Goal: Information Seeking & Learning: Learn about a topic

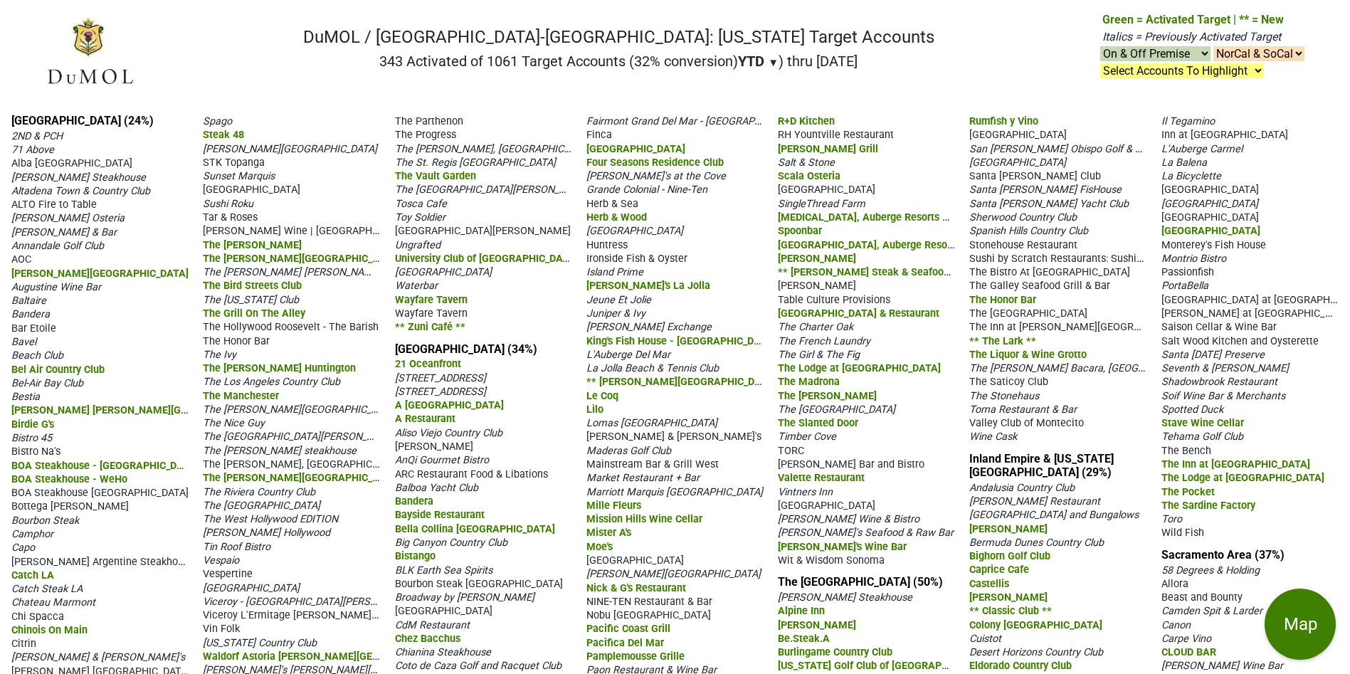
drag, startPoint x: 134, startPoint y: 121, endPoint x: 26, endPoint y: 115, distance: 108.3
copy link "[GEOGRAPHIC_DATA] (24%)"
click at [114, 334] on div "Bavel" at bounding box center [99, 341] width 177 height 14
drag, startPoint x: 130, startPoint y: 125, endPoint x: 3, endPoint y: 108, distance: 128.5
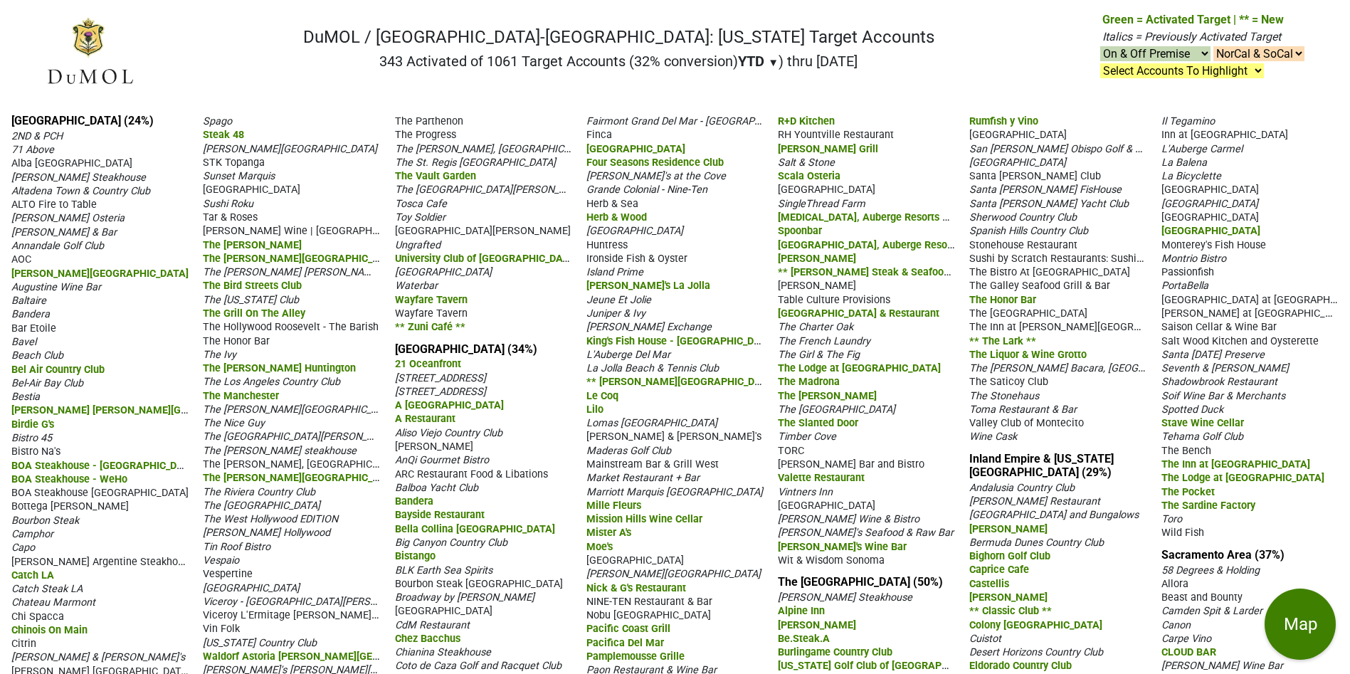
copy link "[GEOGRAPHIC_DATA] (24%)"
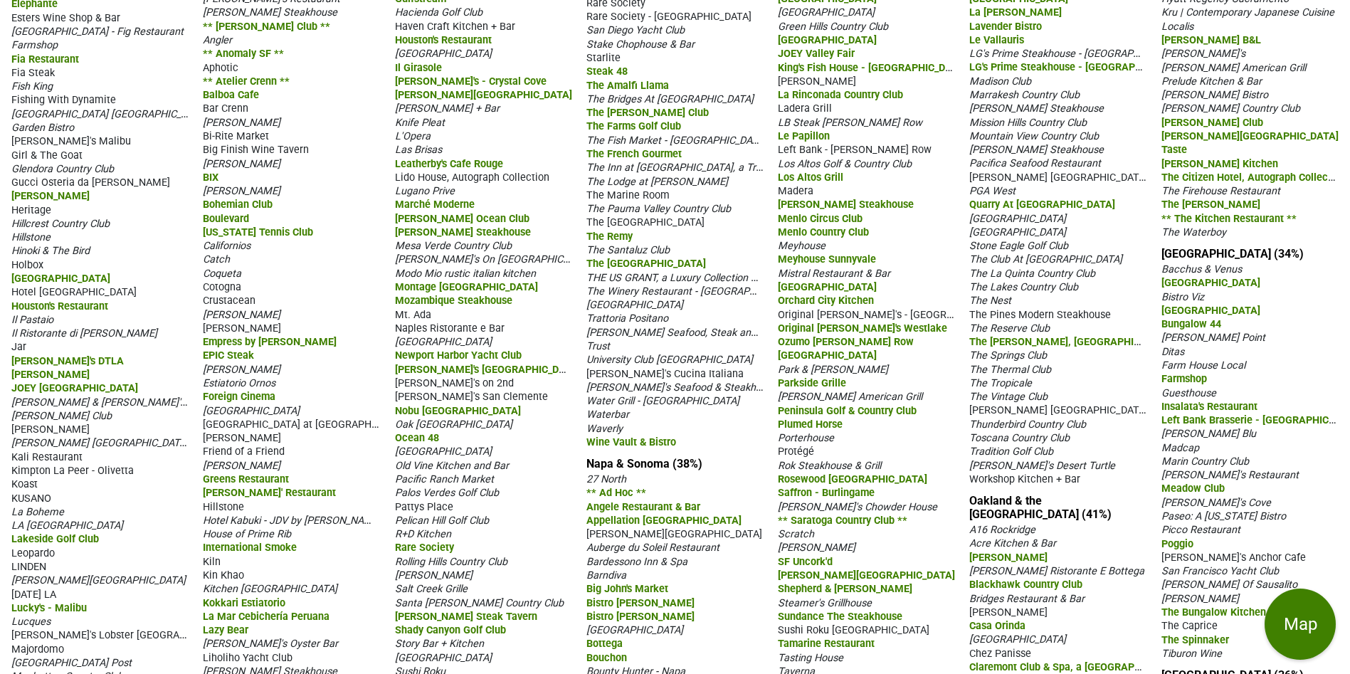
scroll to position [525, 0]
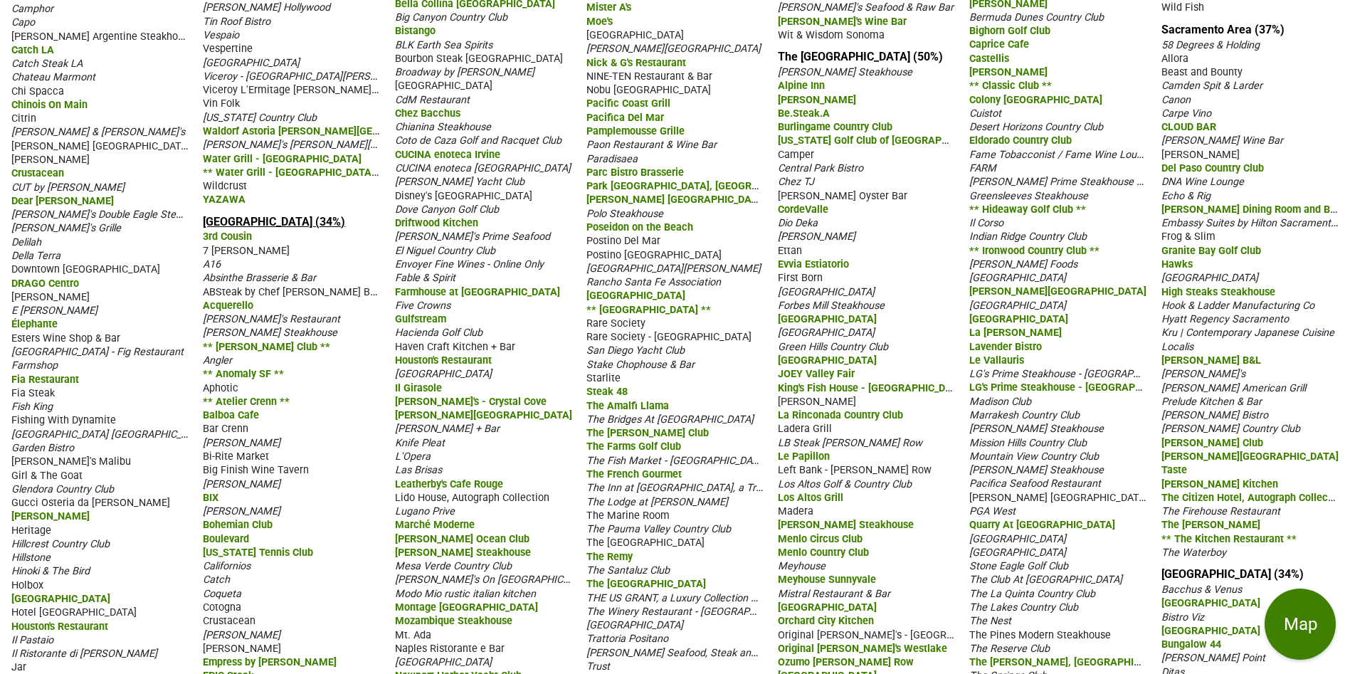
drag, startPoint x: 322, startPoint y: 213, endPoint x: 203, endPoint y: 220, distance: 119.0
click at [203, 220] on div "[GEOGRAPHIC_DATA] (24%) 2ND & PCH 71 Above [GEOGRAPHIC_DATA] [PERSON_NAME] Stea…" at bounding box center [675, 661] width 1350 height 2169
copy link "[GEOGRAPHIC_DATA] (34%)"
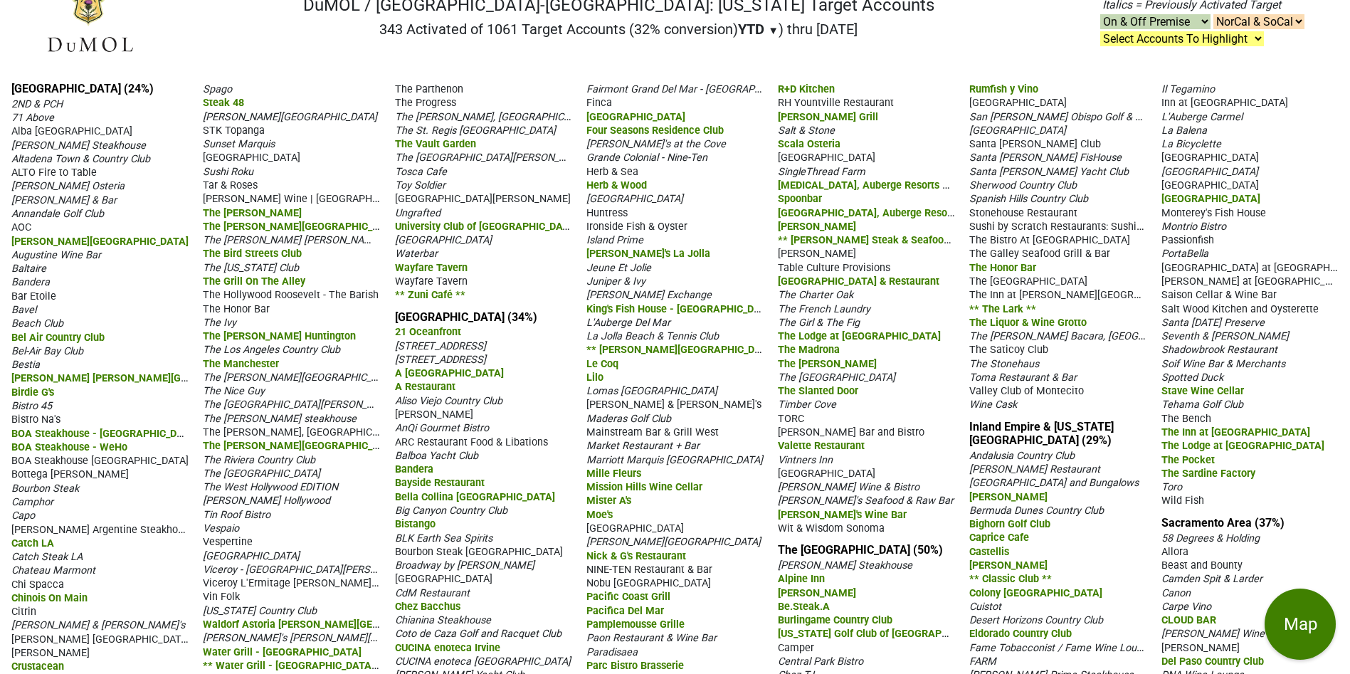
scroll to position [0, 0]
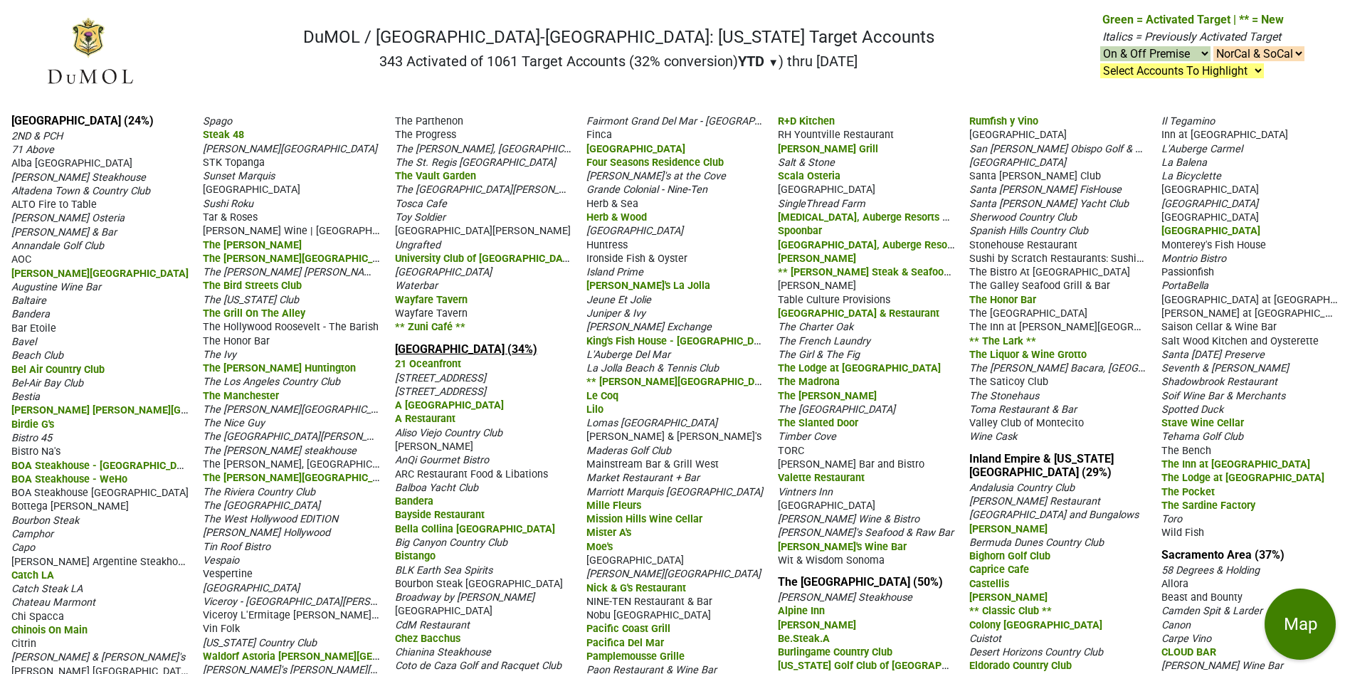
drag, startPoint x: 529, startPoint y: 344, endPoint x: 396, endPoint y: 351, distance: 133.2
click at [395, 351] on h3 "[GEOGRAPHIC_DATA] (34%)" at bounding box center [483, 349] width 177 height 14
copy link "[GEOGRAPHIC_DATA] (34%)"
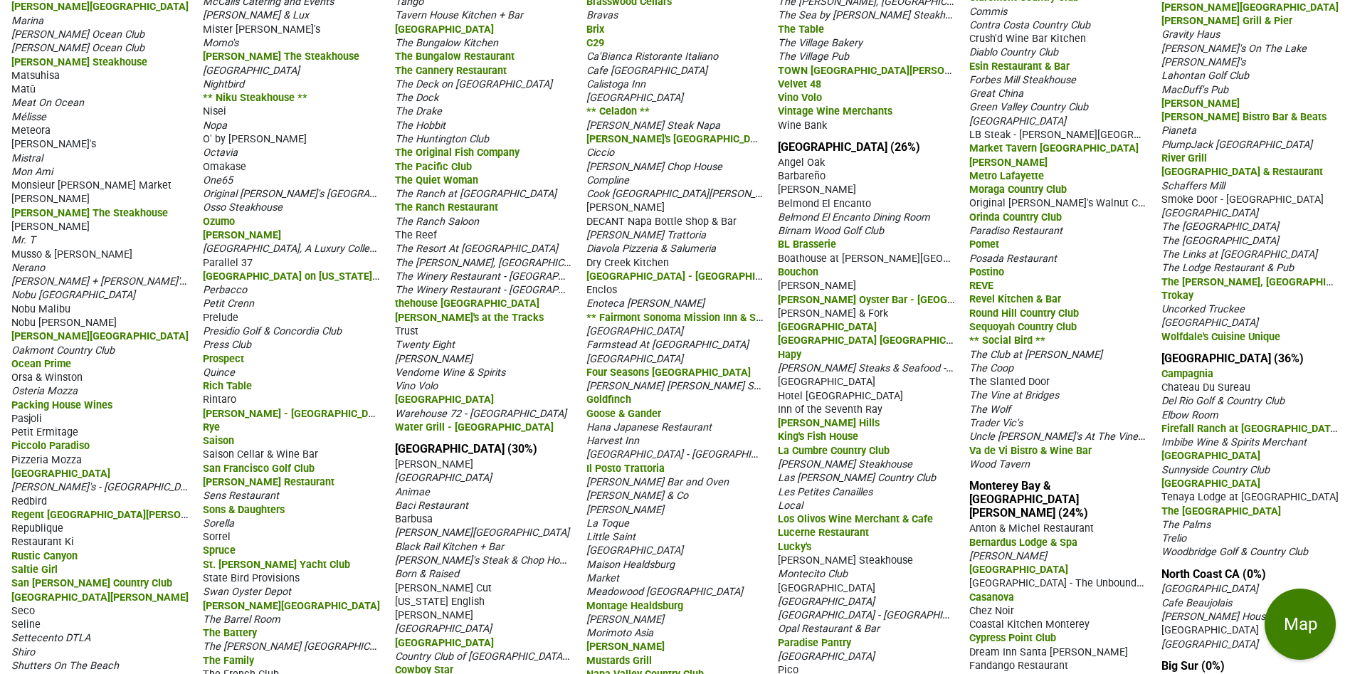
scroll to position [1592, 0]
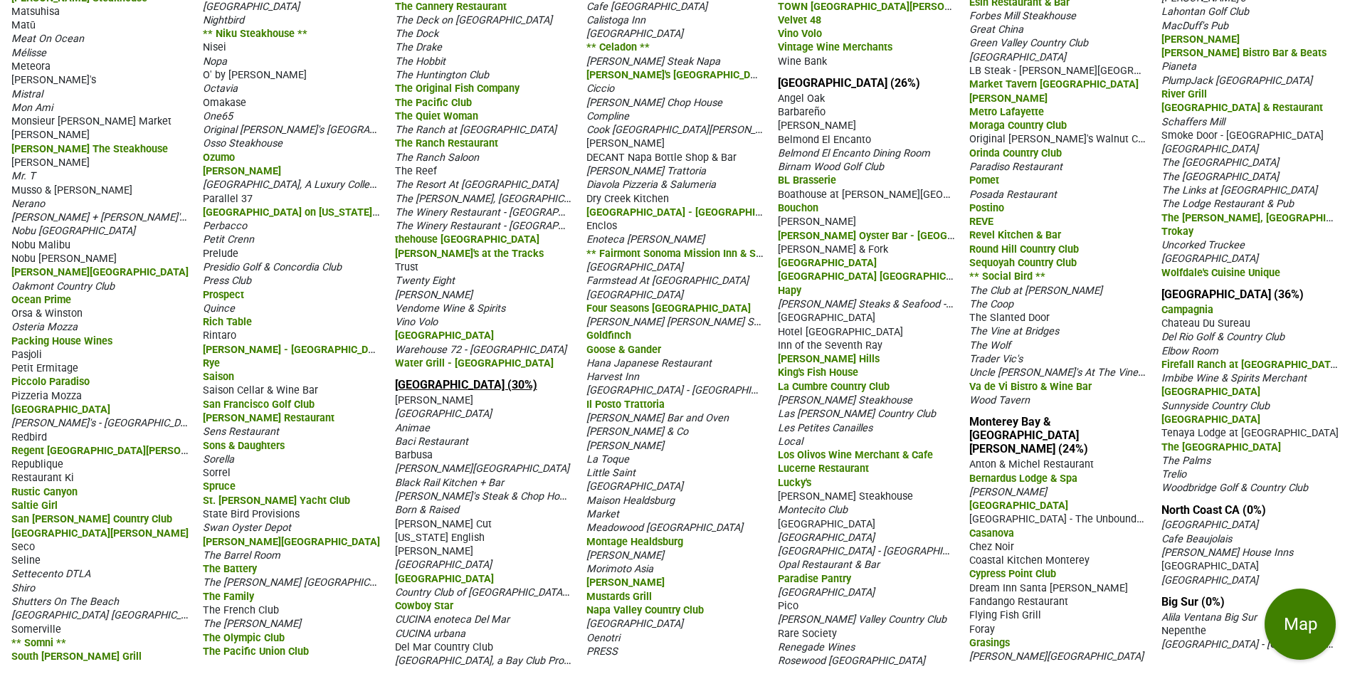
drag, startPoint x: 529, startPoint y: 384, endPoint x: 407, endPoint y: 388, distance: 121.7
click at [398, 387] on h3 "[GEOGRAPHIC_DATA] (30%)" at bounding box center [483, 385] width 177 height 14
copy link "[GEOGRAPHIC_DATA] (30%)"
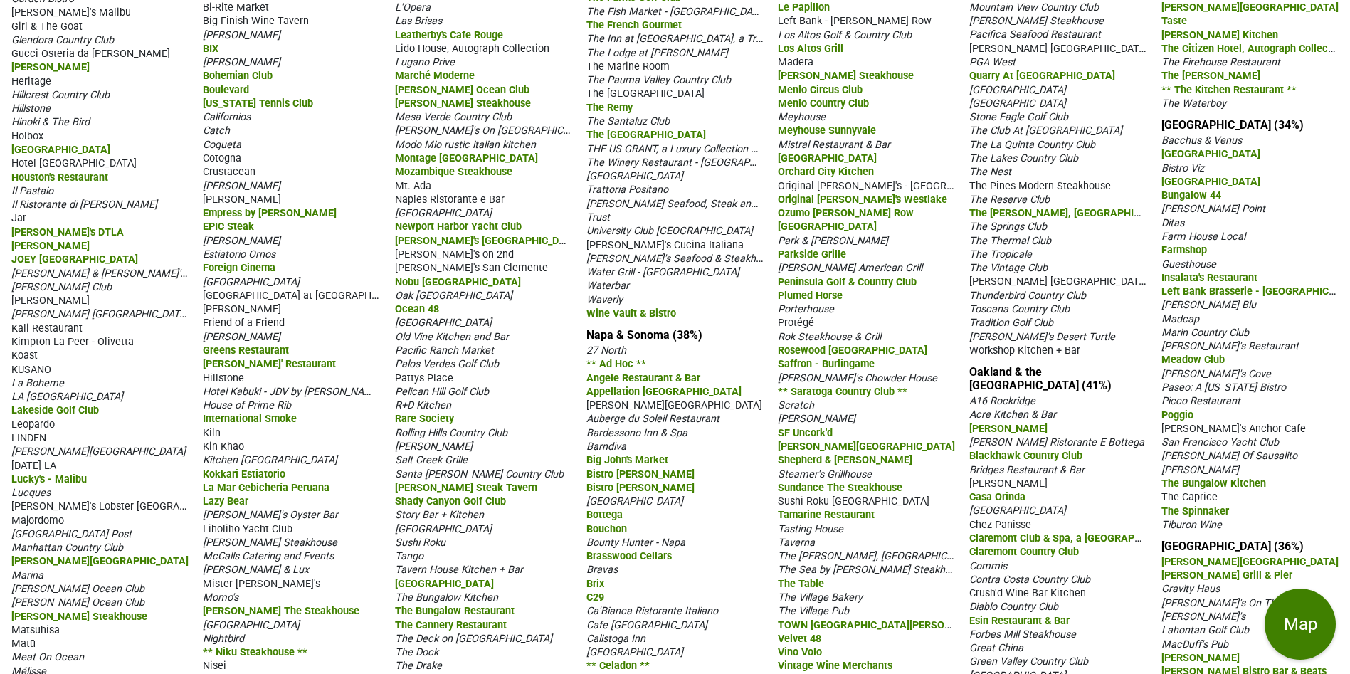
scroll to position [1174, 0]
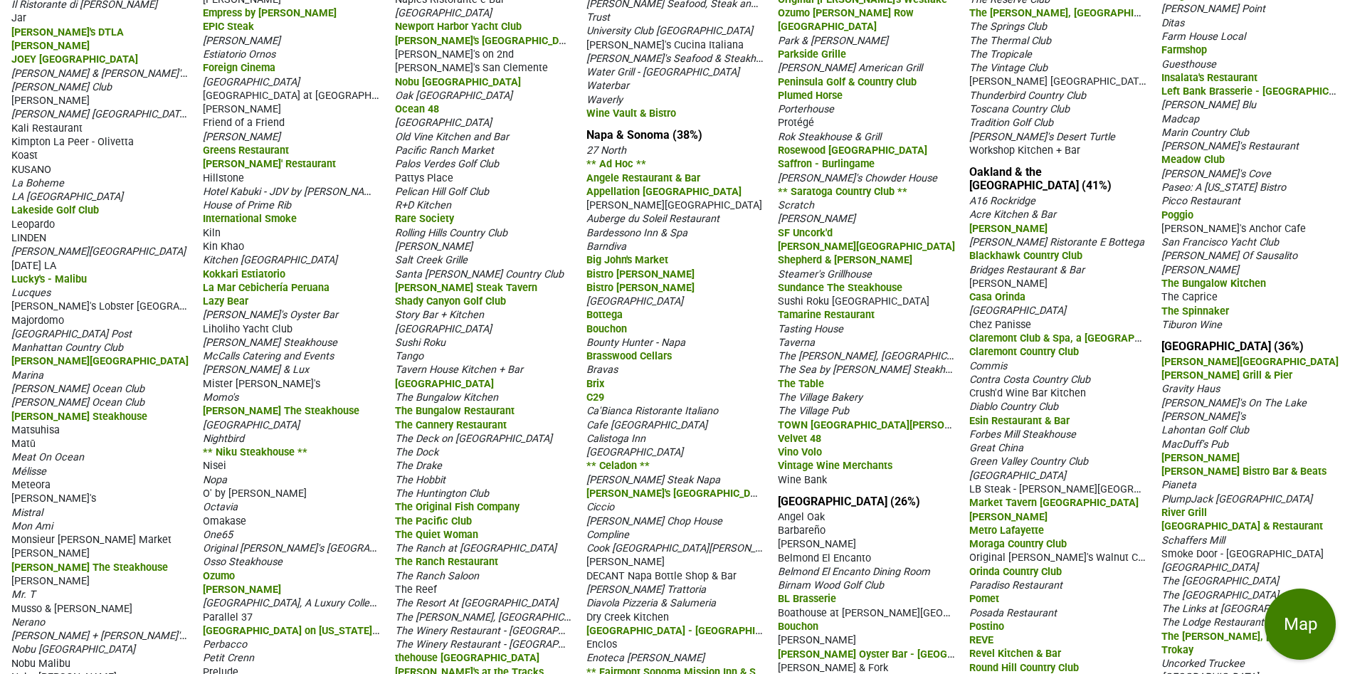
drag, startPoint x: 724, startPoint y: 147, endPoint x: 581, endPoint y: 142, distance: 142.4
click at [581, 142] on div "[GEOGRAPHIC_DATA] (24%) 2ND & PCH 71 Above [GEOGRAPHIC_DATA] [PERSON_NAME] Stea…" at bounding box center [675, 13] width 1350 height 2169
copy link "Napa & Sonoma (38%)"
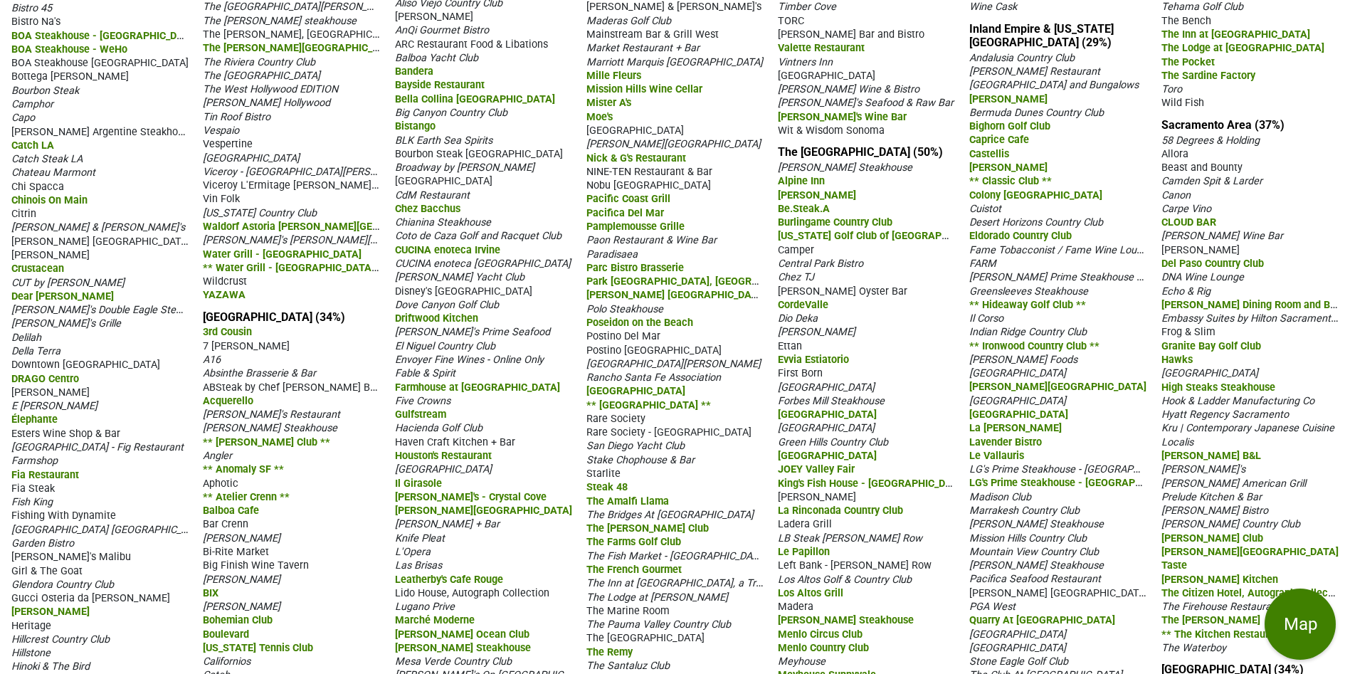
scroll to position [427, 0]
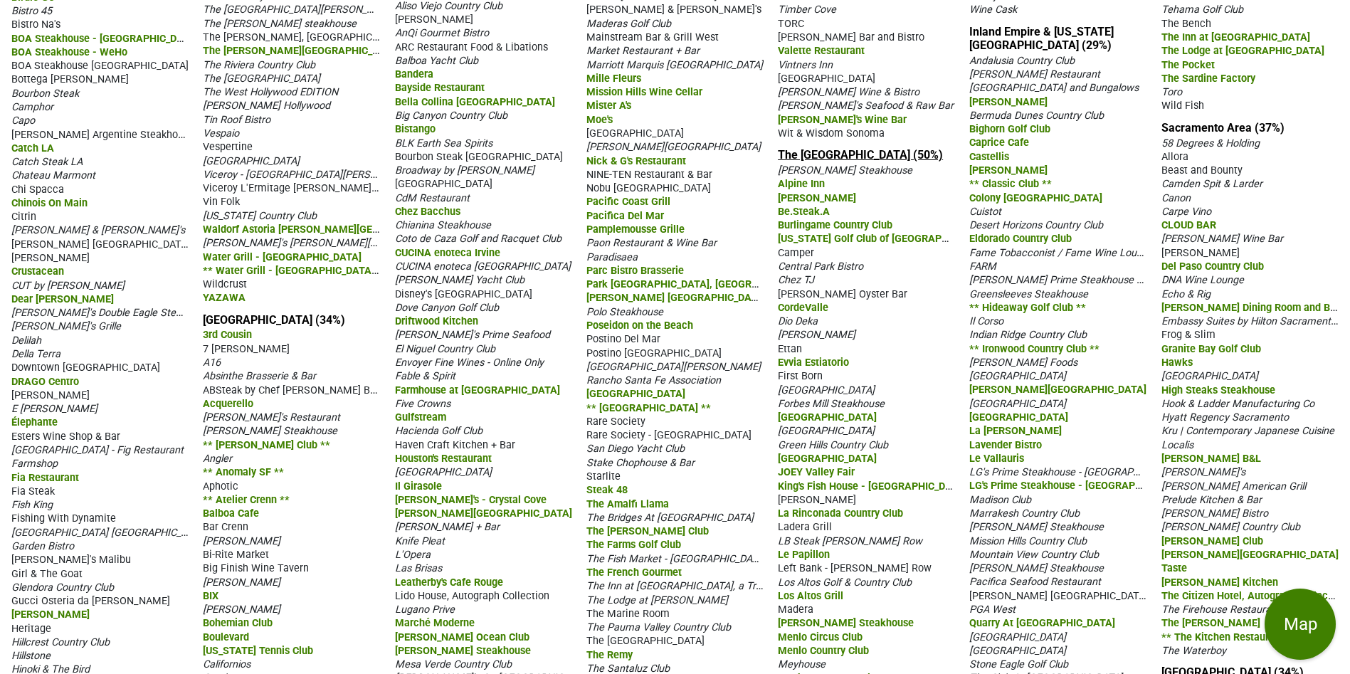
drag, startPoint x: 958, startPoint y: 164, endPoint x: 796, endPoint y: 163, distance: 162.2
drag, startPoint x: 817, startPoint y: 156, endPoint x: 765, endPoint y: 159, distance: 52.0
drag, startPoint x: 771, startPoint y: 163, endPoint x: 953, endPoint y: 170, distance: 183.0
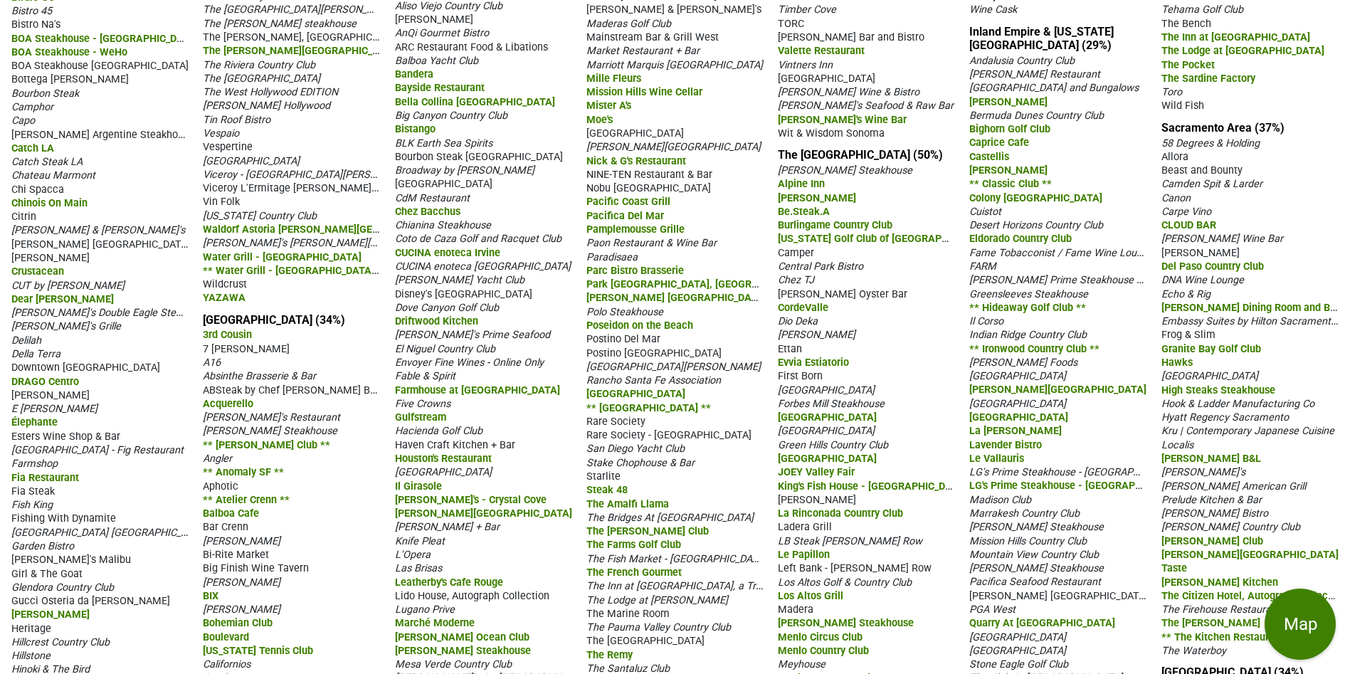
copy link "The [GEOGRAPHIC_DATA] (50%)"
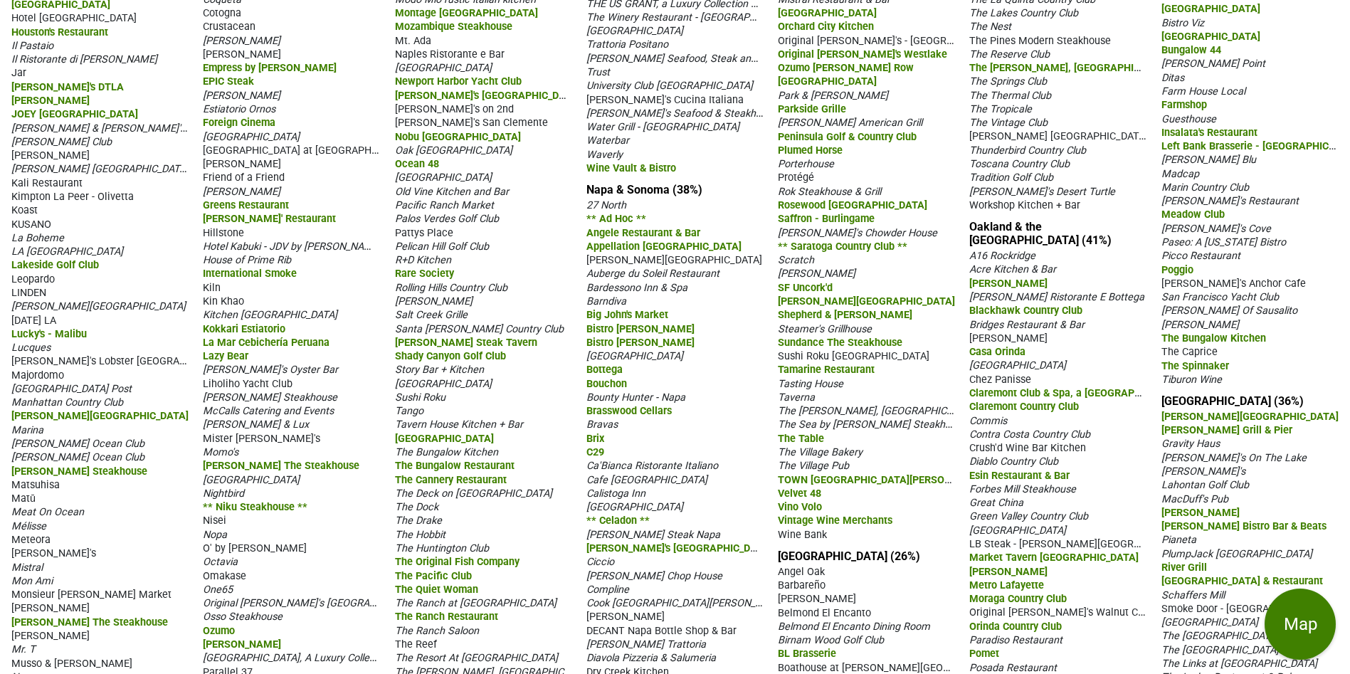
scroll to position [1387, 0]
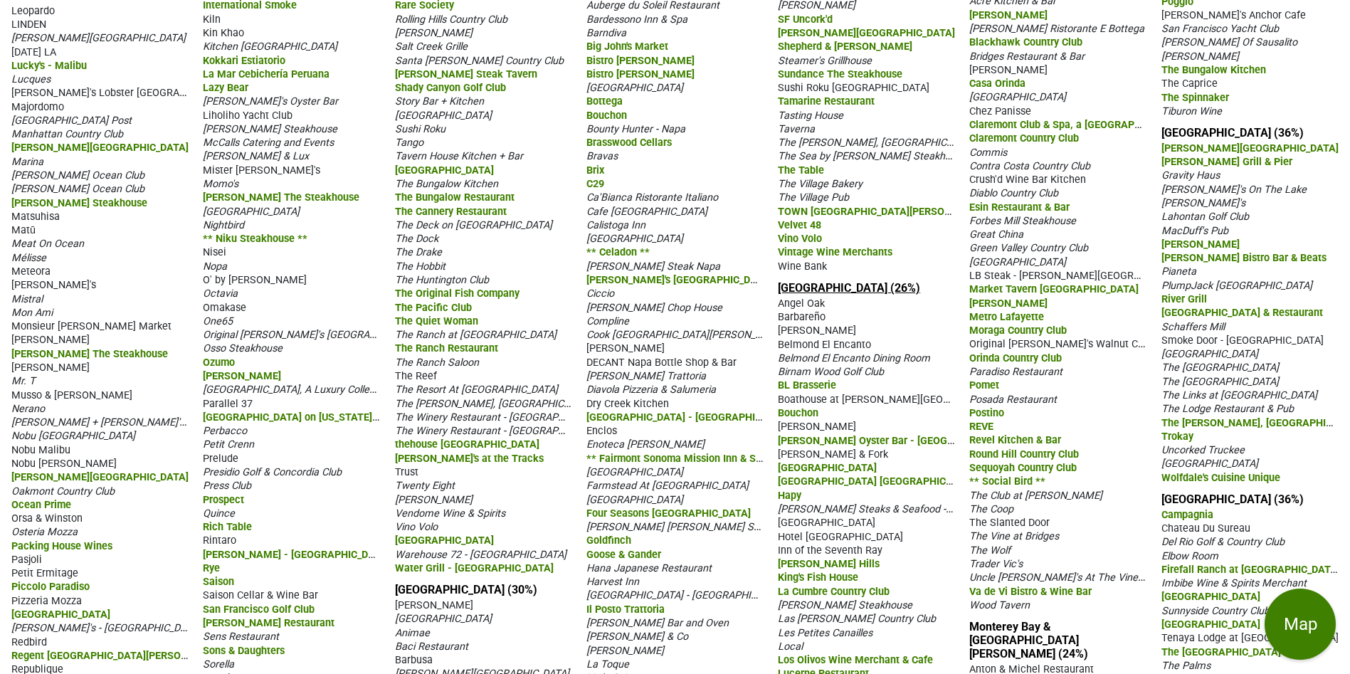
drag, startPoint x: 909, startPoint y: 302, endPoint x: 785, endPoint y: 306, distance: 124.6
copy link "[GEOGRAPHIC_DATA] (26%)"
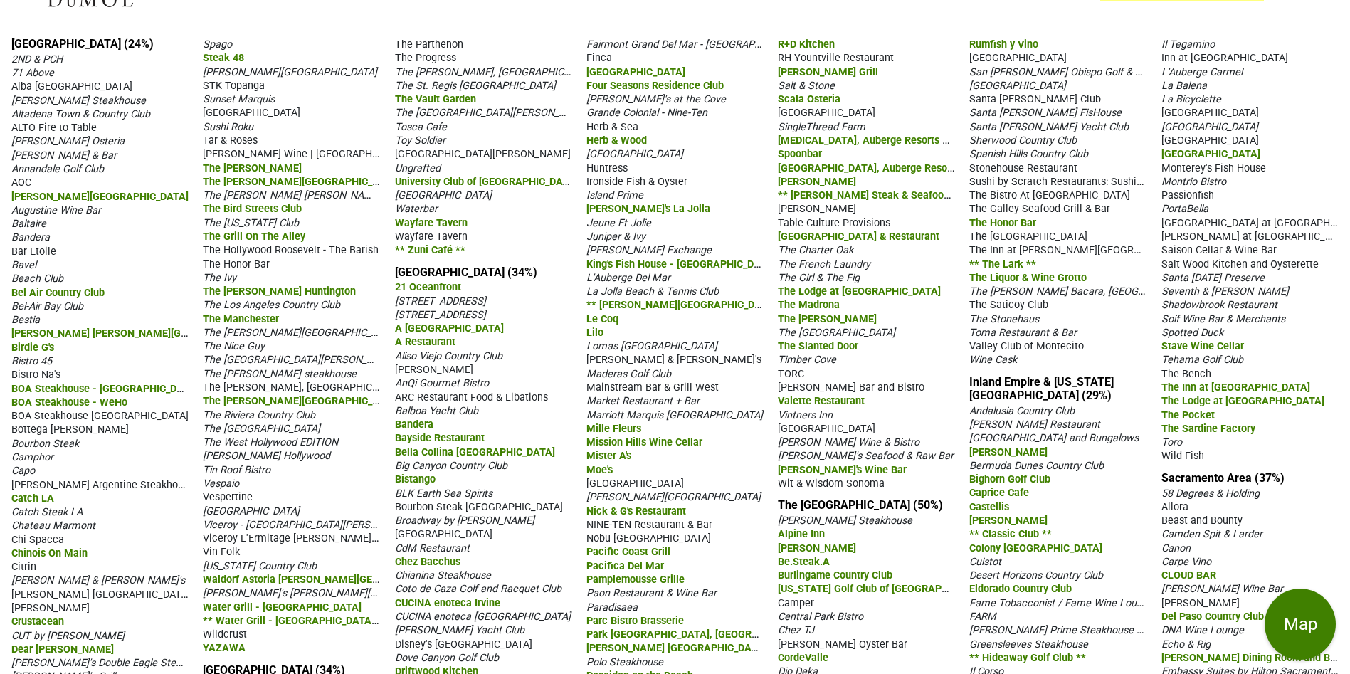
scroll to position [213, 0]
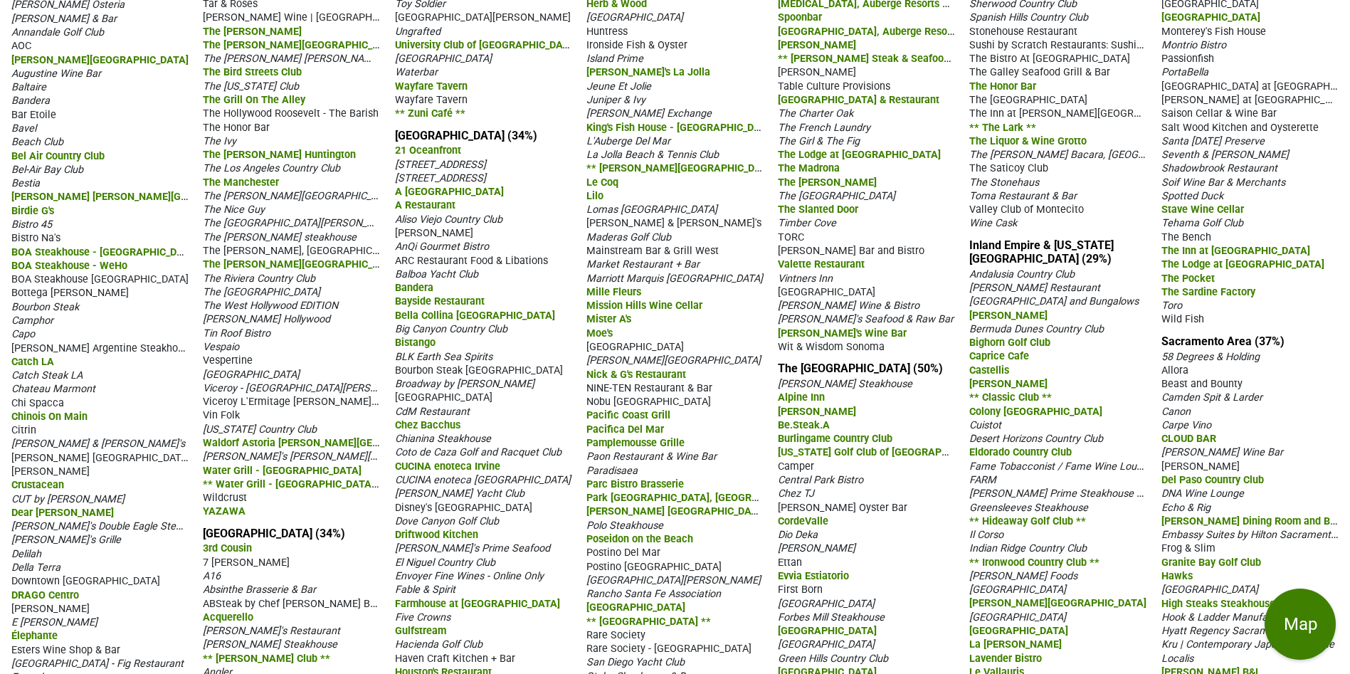
drag, startPoint x: 1040, startPoint y: 285, endPoint x: 968, endPoint y: 271, distance: 73.8
copy link "Inland Empire & [US_STATE][GEOGRAPHIC_DATA] (29%)"
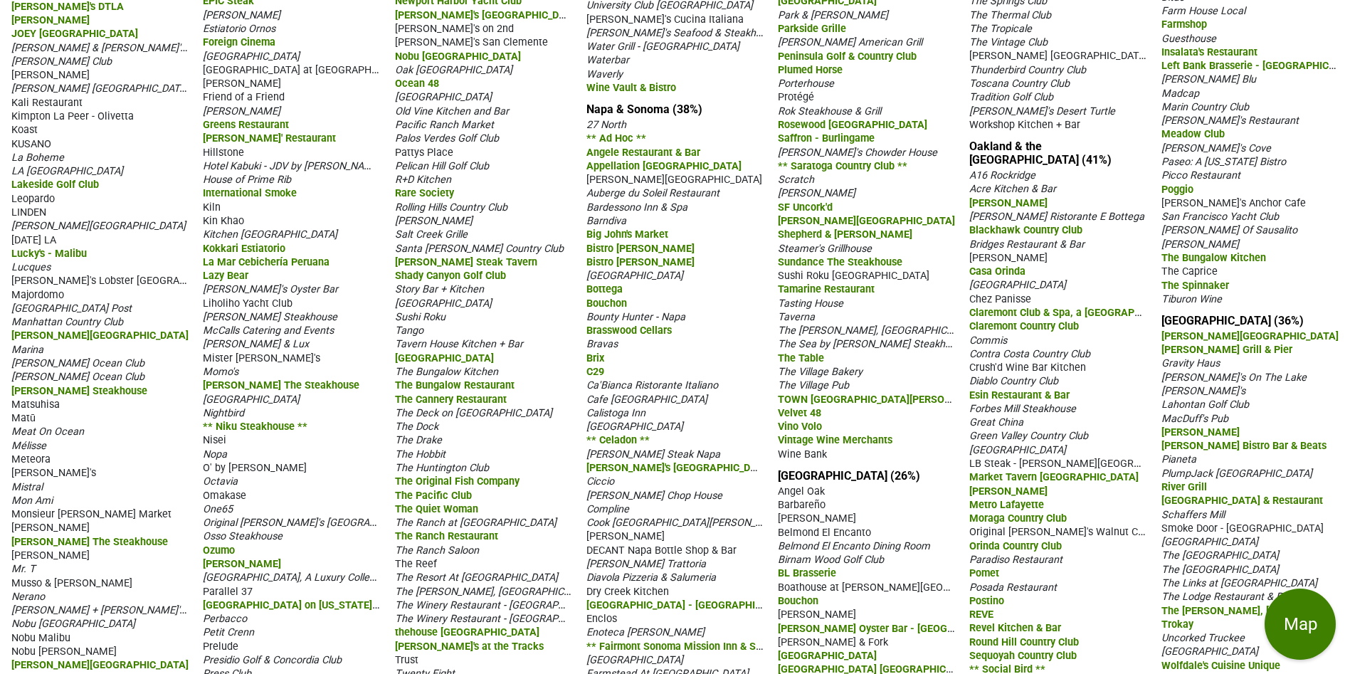
scroll to position [1281, 0]
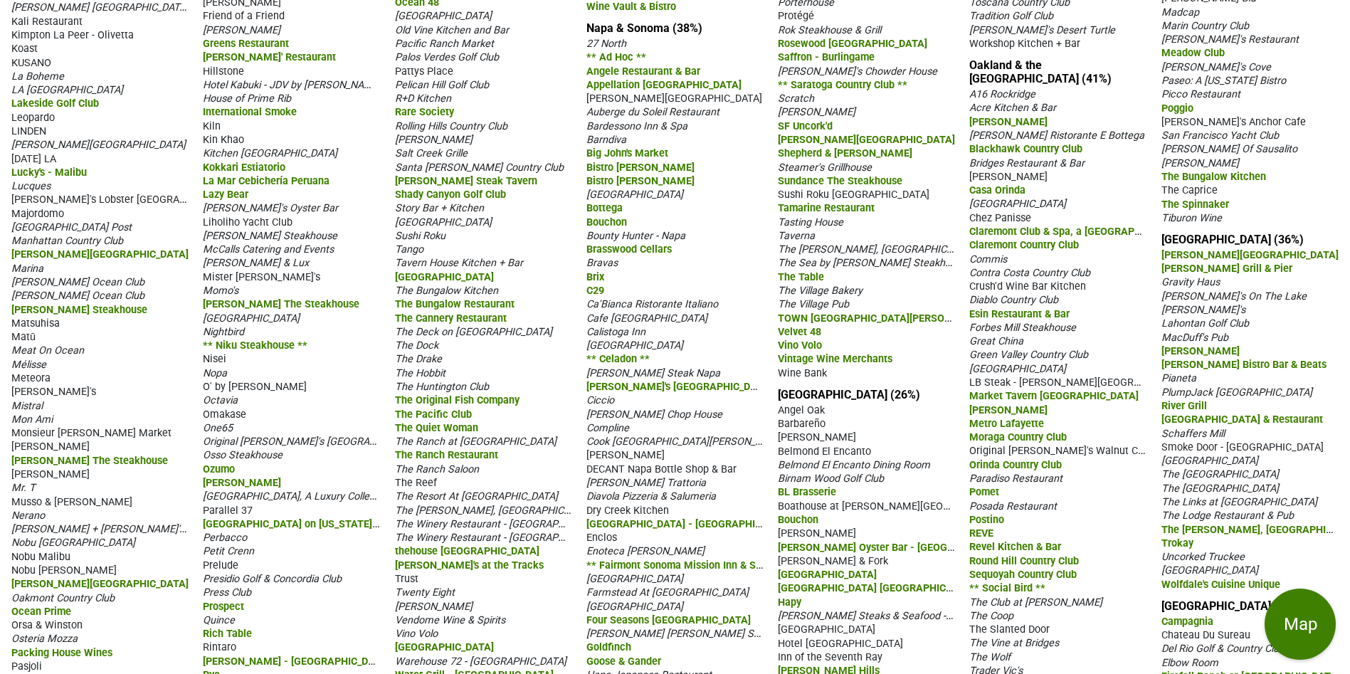
drag, startPoint x: 1133, startPoint y: 93, endPoint x: 964, endPoint y: 100, distance: 168.8
drag, startPoint x: 995, startPoint y: 91, endPoint x: 953, endPoint y: 100, distance: 42.3
click at [953, 91] on div "** Saratoga Country Club **" at bounding box center [866, 85] width 177 height 14
drag, startPoint x: 955, startPoint y: 87, endPoint x: 1046, endPoint y: 100, distance: 92.1
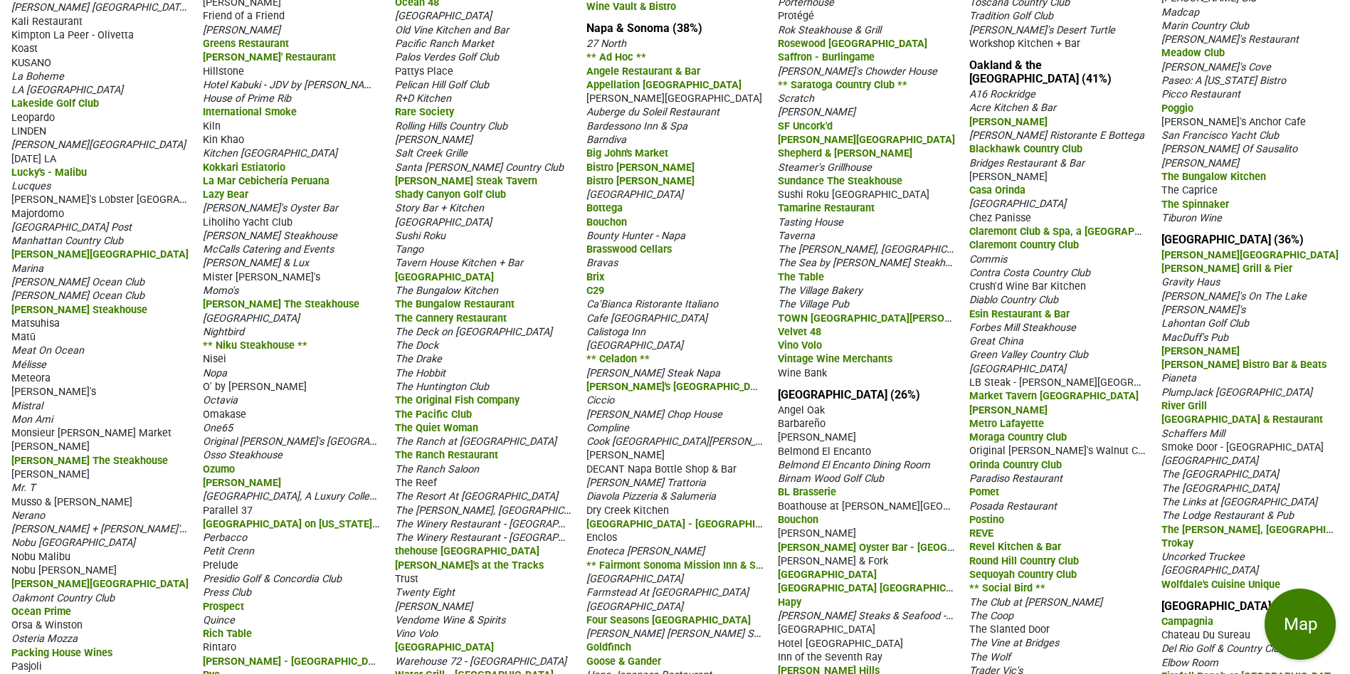
click at [1046, 100] on div "A16 Rockridge" at bounding box center [1057, 94] width 177 height 14
click at [1122, 128] on div "[PERSON_NAME]" at bounding box center [1057, 122] width 177 height 14
drag, startPoint x: 1131, startPoint y: 90, endPoint x: 964, endPoint y: 92, distance: 166.5
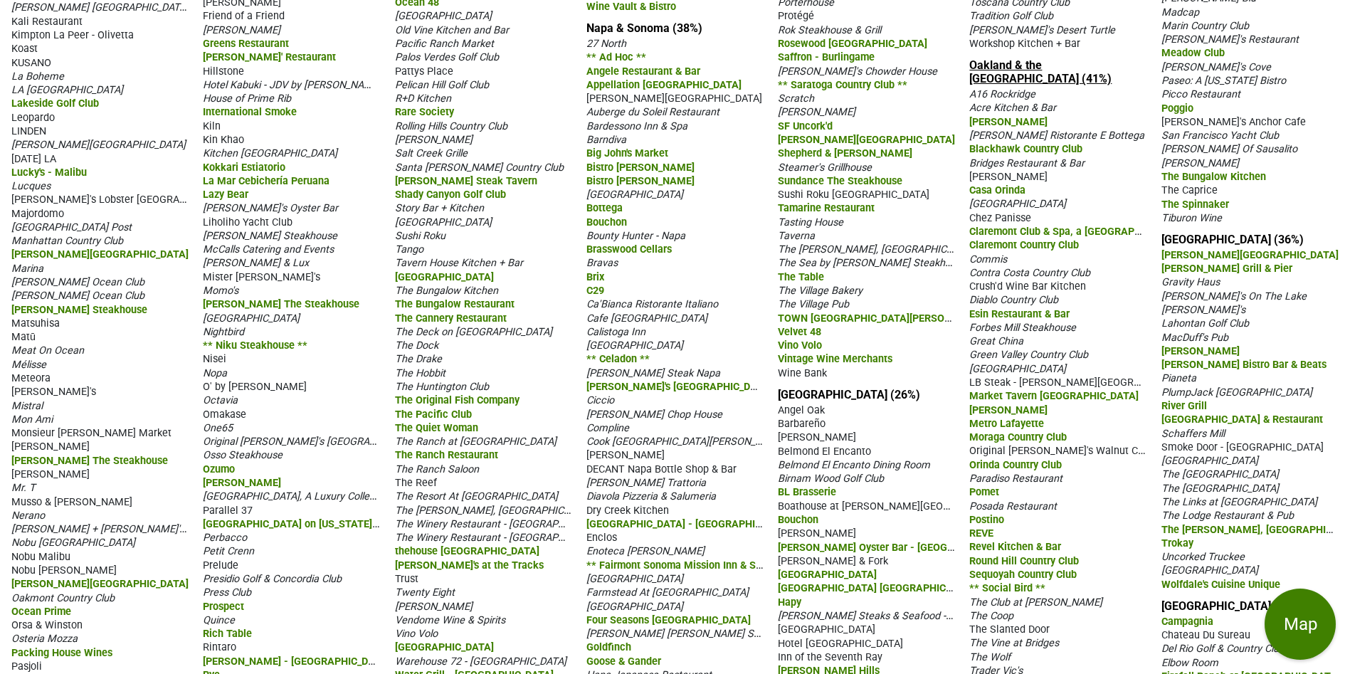
copy link "Oakland & the [GEOGRAPHIC_DATA] (41%)"
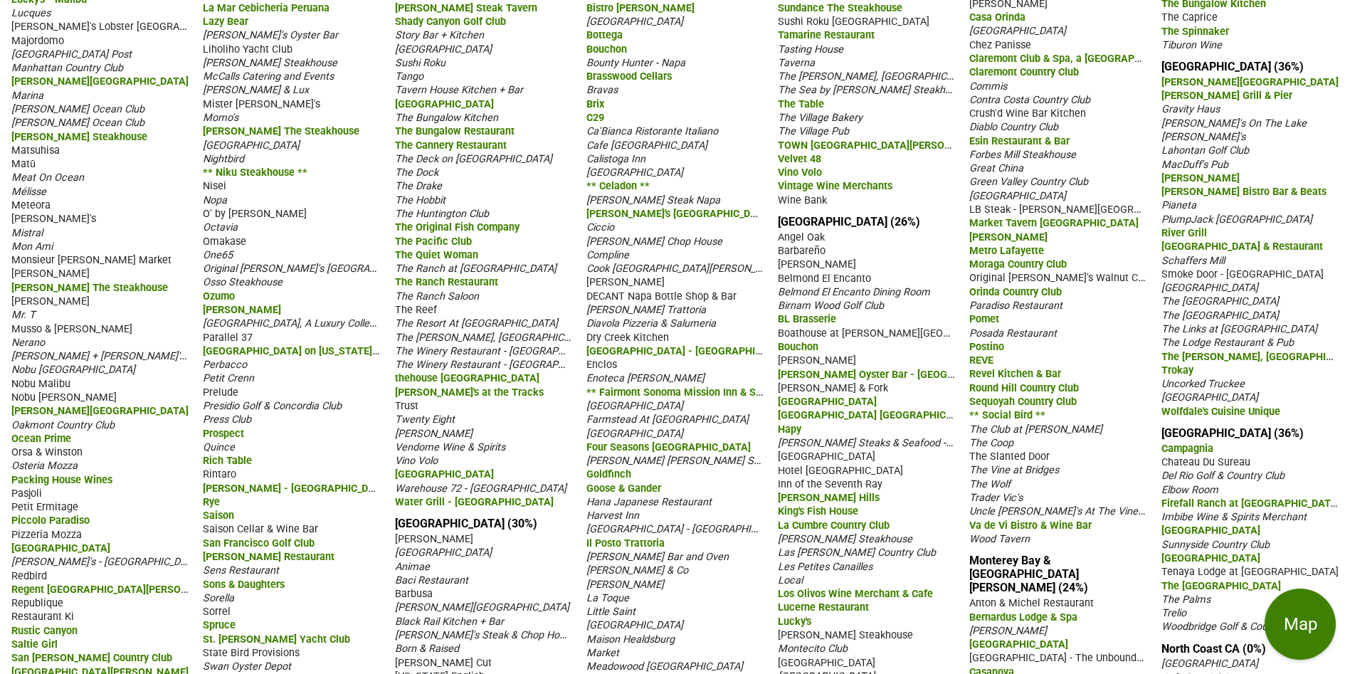
scroll to position [1592, 0]
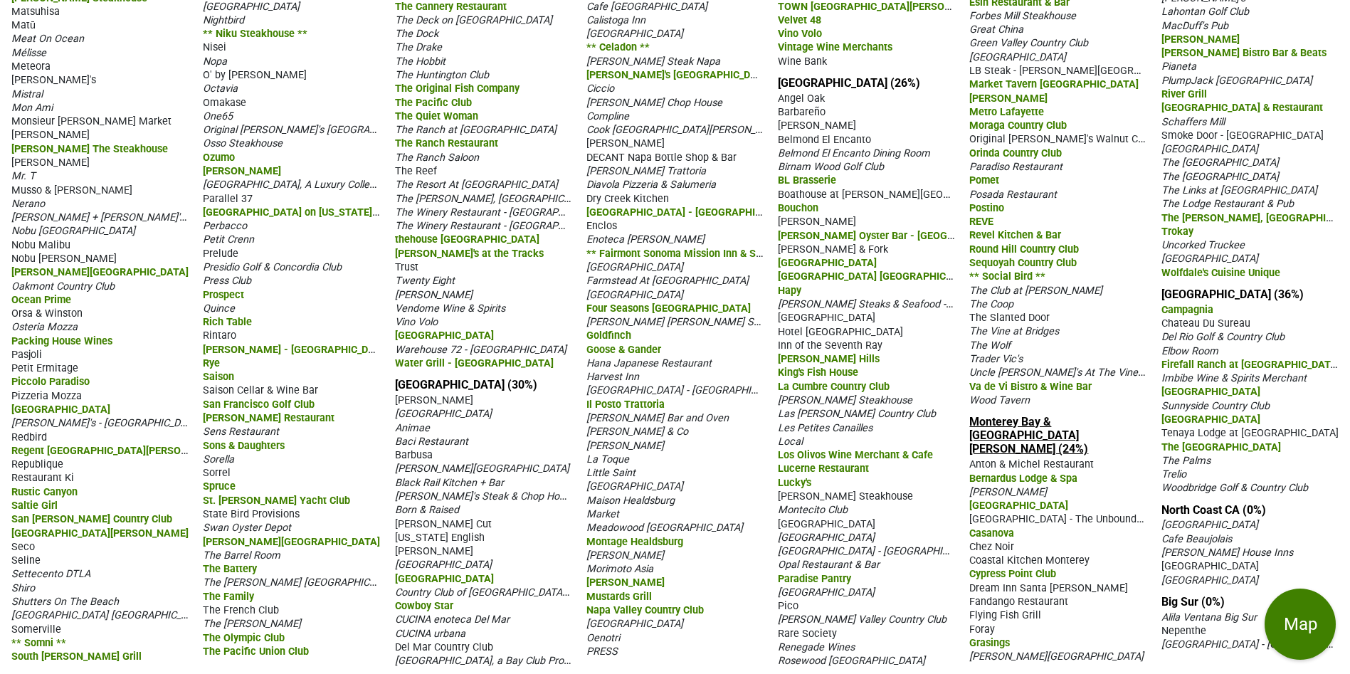
drag, startPoint x: 944, startPoint y: 423, endPoint x: 1006, endPoint y: 435, distance: 63.2
click at [1125, 297] on div "The Club at [PERSON_NAME]" at bounding box center [1057, 290] width 177 height 14
drag, startPoint x: 963, startPoint y: 430, endPoint x: 1144, endPoint y: 440, distance: 181.0
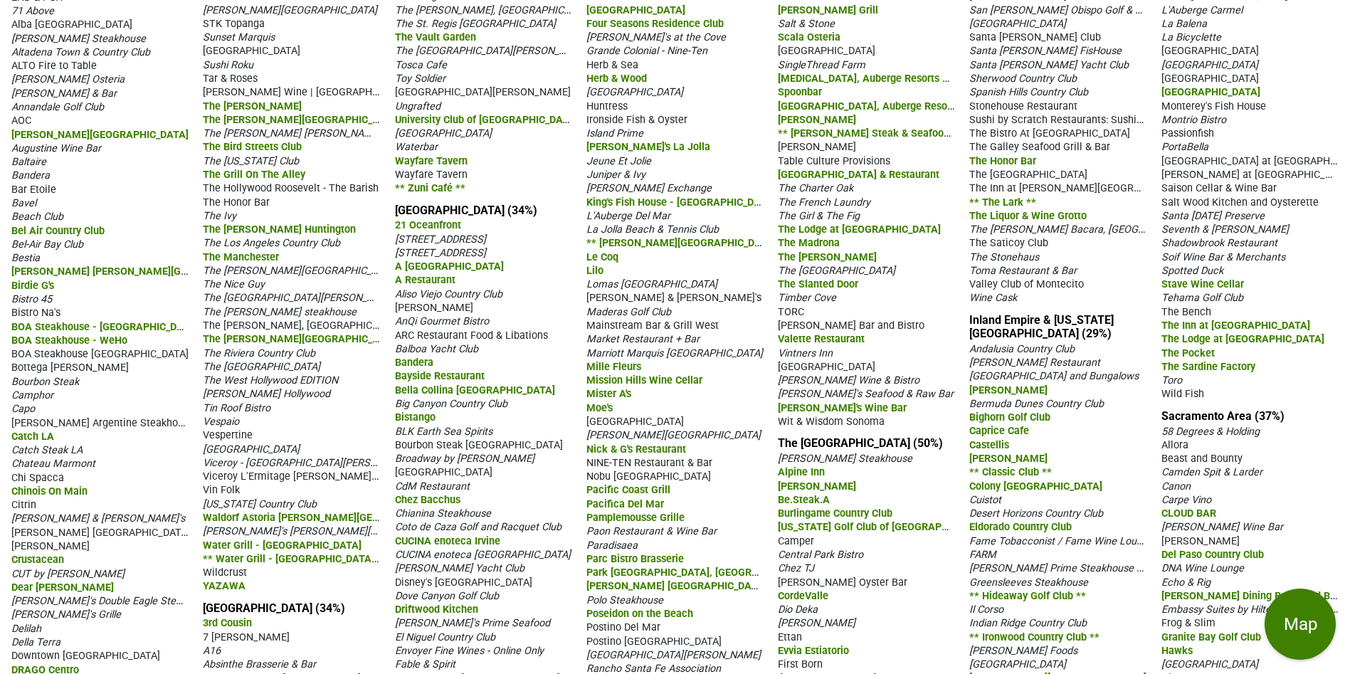
scroll to position [320, 0]
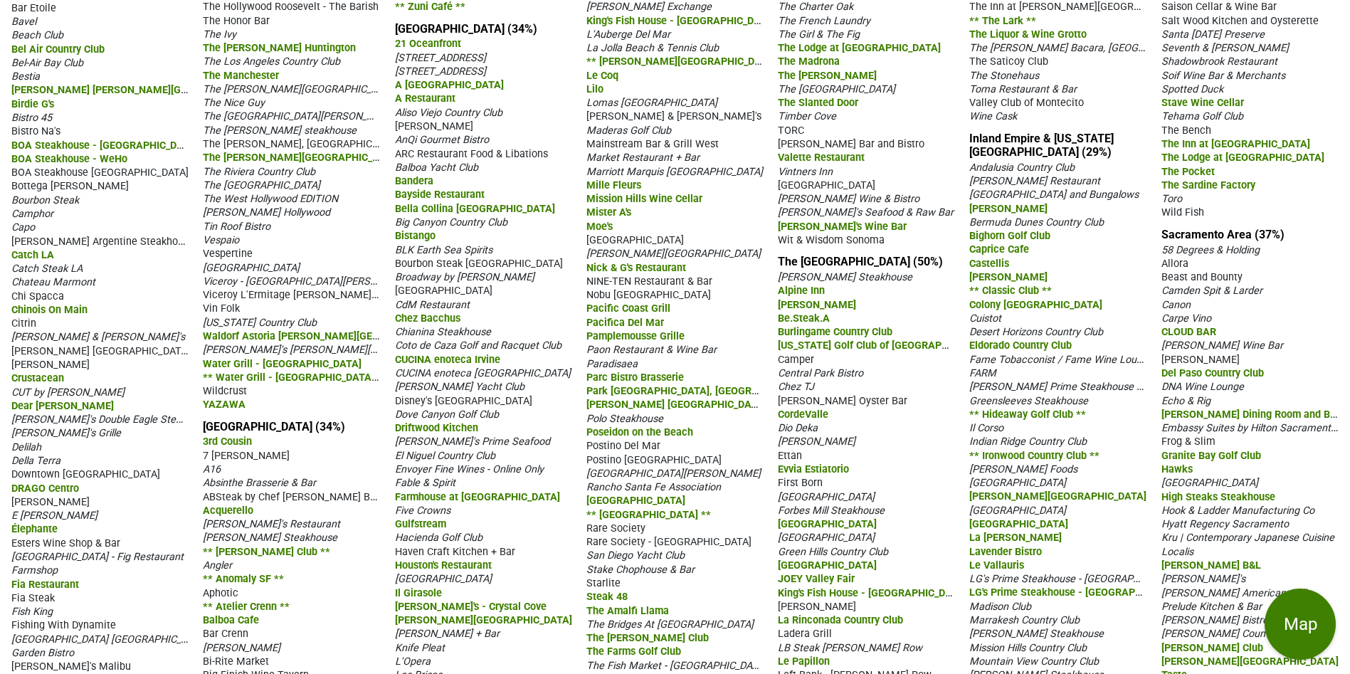
drag, startPoint x: 1150, startPoint y: 233, endPoint x: 1203, endPoint y: 241, distance: 53.2
drag, startPoint x: 1320, startPoint y: 288, endPoint x: 1319, endPoint y: 275, distance: 13.5
click at [1320, 287] on div "Camden Spit & Larder" at bounding box center [1249, 290] width 177 height 14
drag, startPoint x: 1300, startPoint y: 231, endPoint x: 1158, endPoint y: 234, distance: 141.6
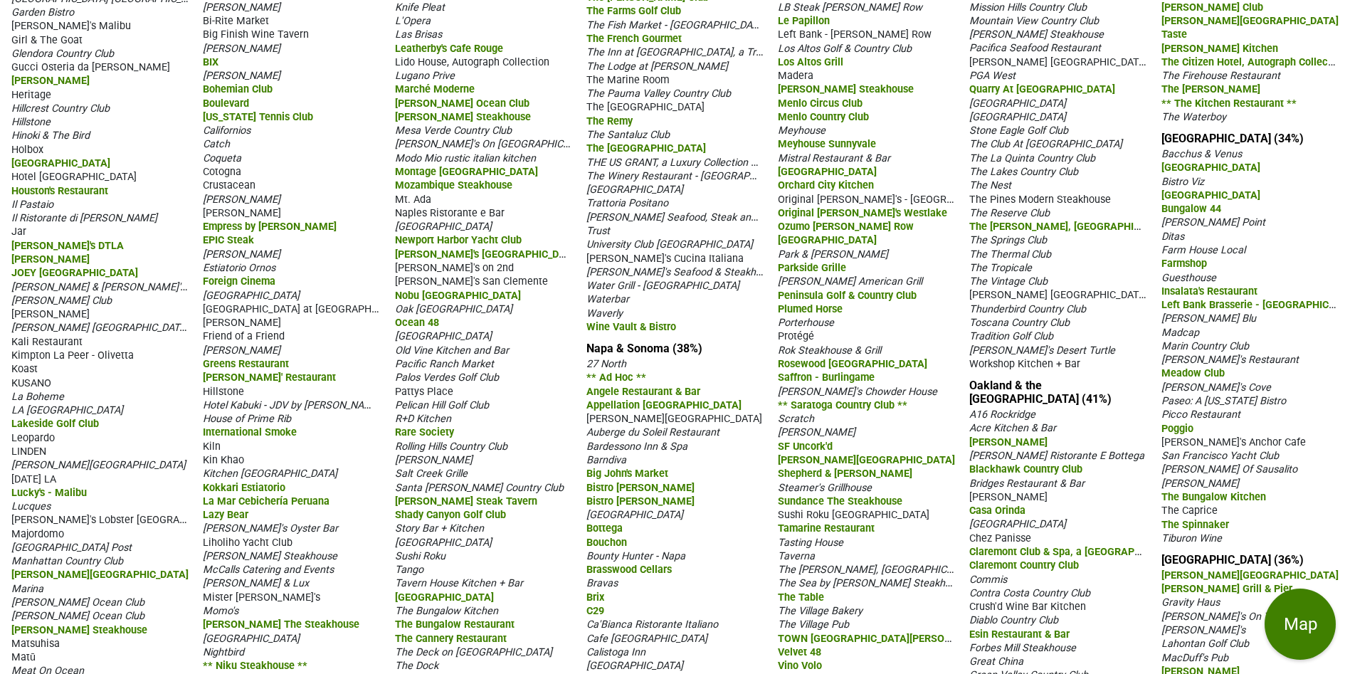
scroll to position [854, 0]
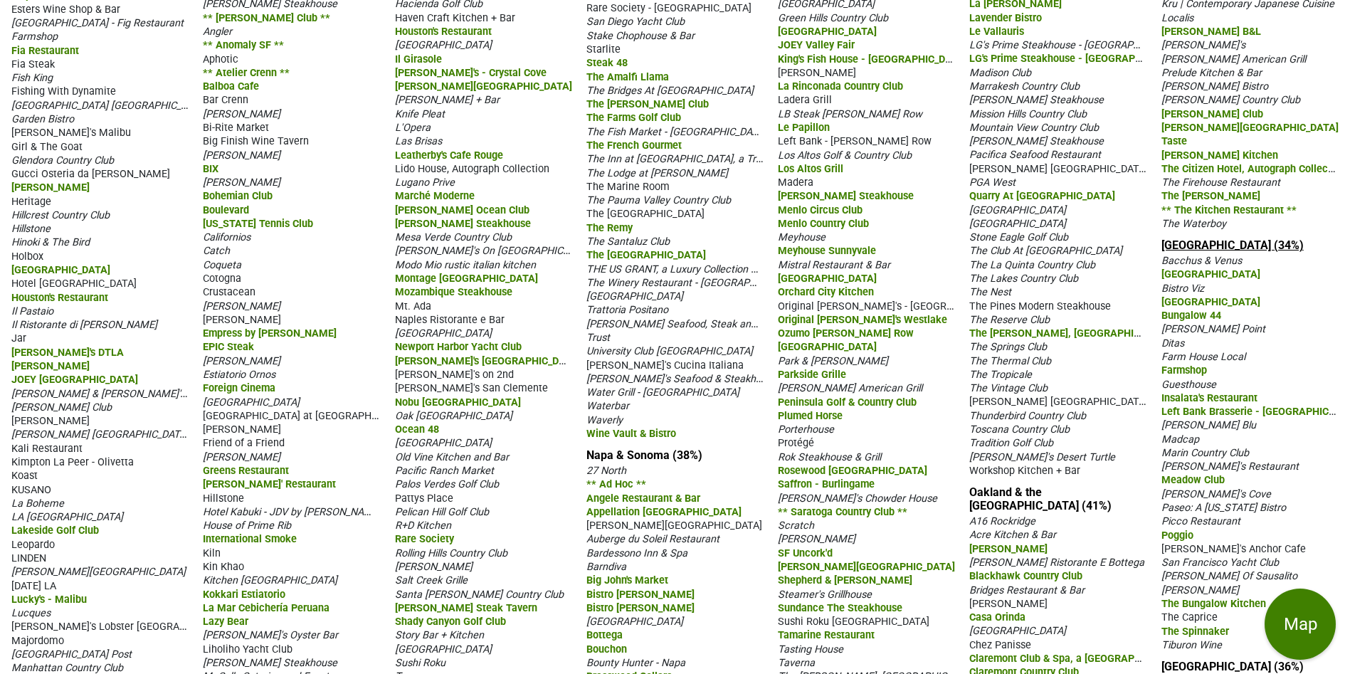
drag, startPoint x: 1296, startPoint y: 243, endPoint x: 1160, endPoint y: 244, distance: 135.9
click at [1161, 244] on h3 "[GEOGRAPHIC_DATA] (34%)" at bounding box center [1249, 245] width 177 height 14
click at [979, 435] on span "Toscana Country Club" at bounding box center [1019, 429] width 100 height 12
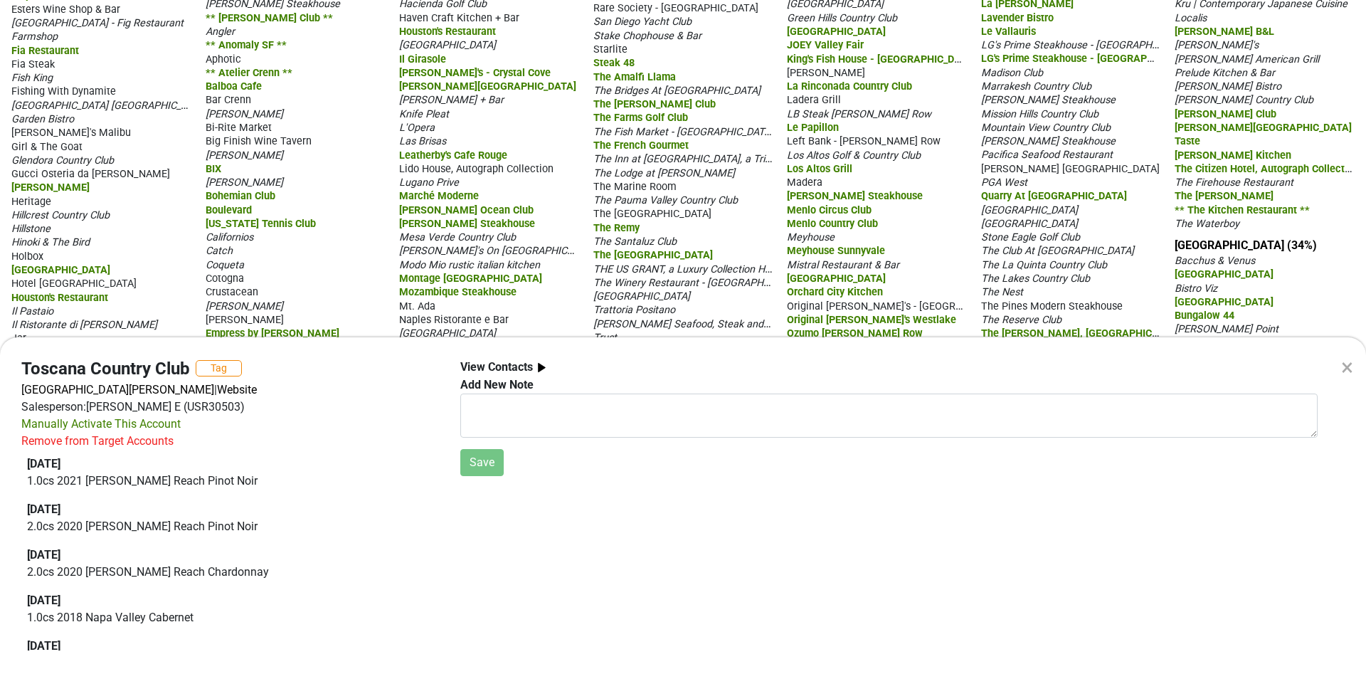
click at [1349, 366] on div "×" at bounding box center [1347, 367] width 12 height 34
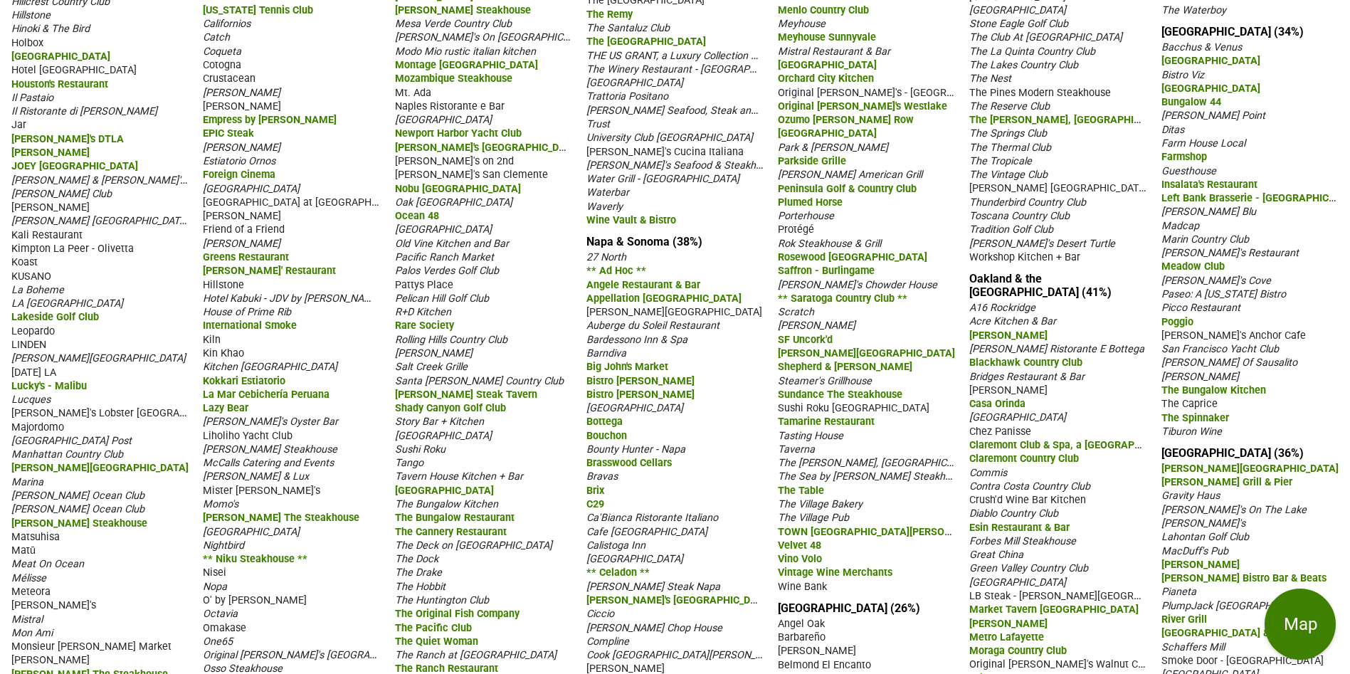
scroll to position [1281, 0]
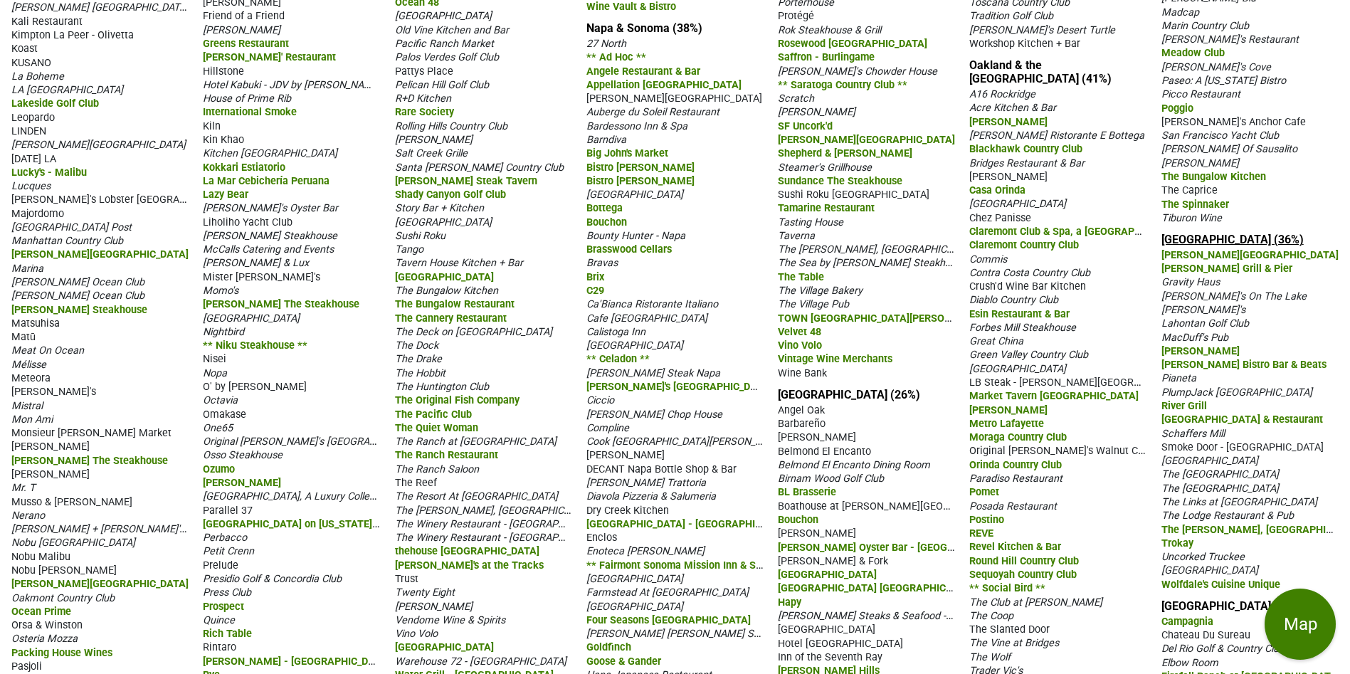
drag, startPoint x: 1276, startPoint y: 237, endPoint x: 1163, endPoint y: 236, distance: 112.4
click at [1163, 236] on h3 "[GEOGRAPHIC_DATA] (36%)" at bounding box center [1249, 240] width 177 height 14
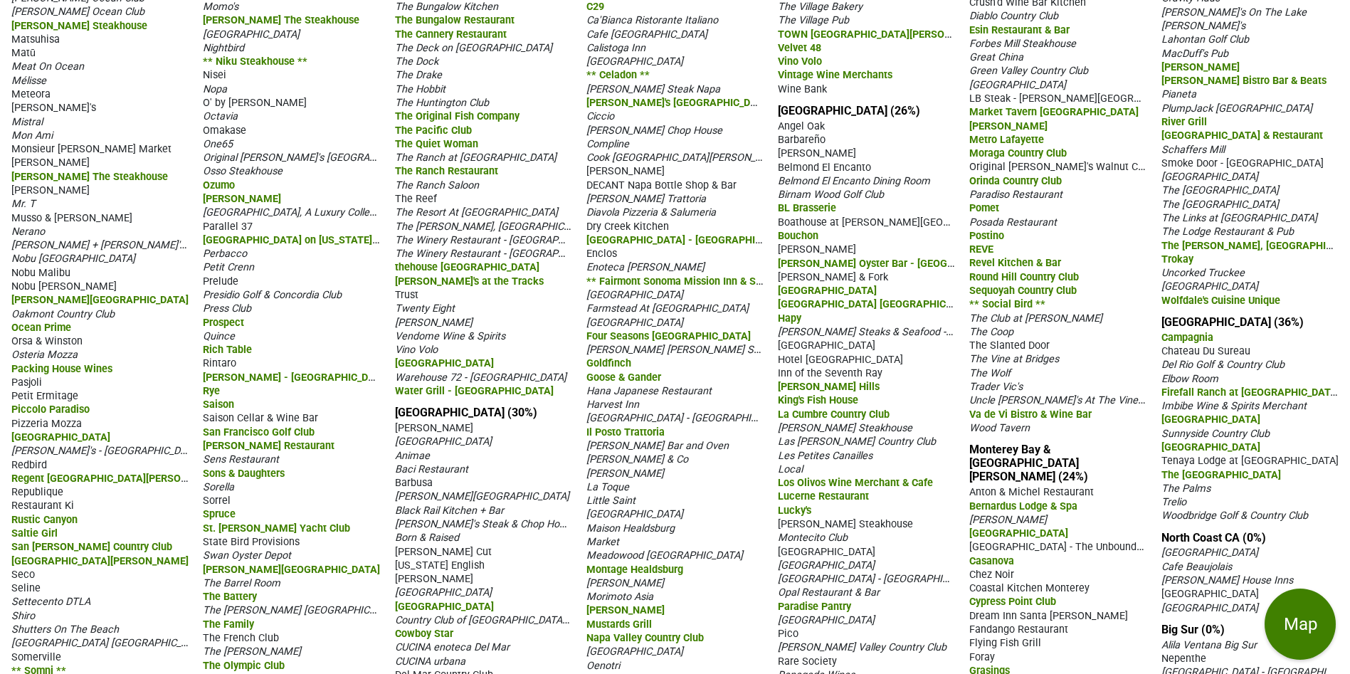
scroll to position [1592, 0]
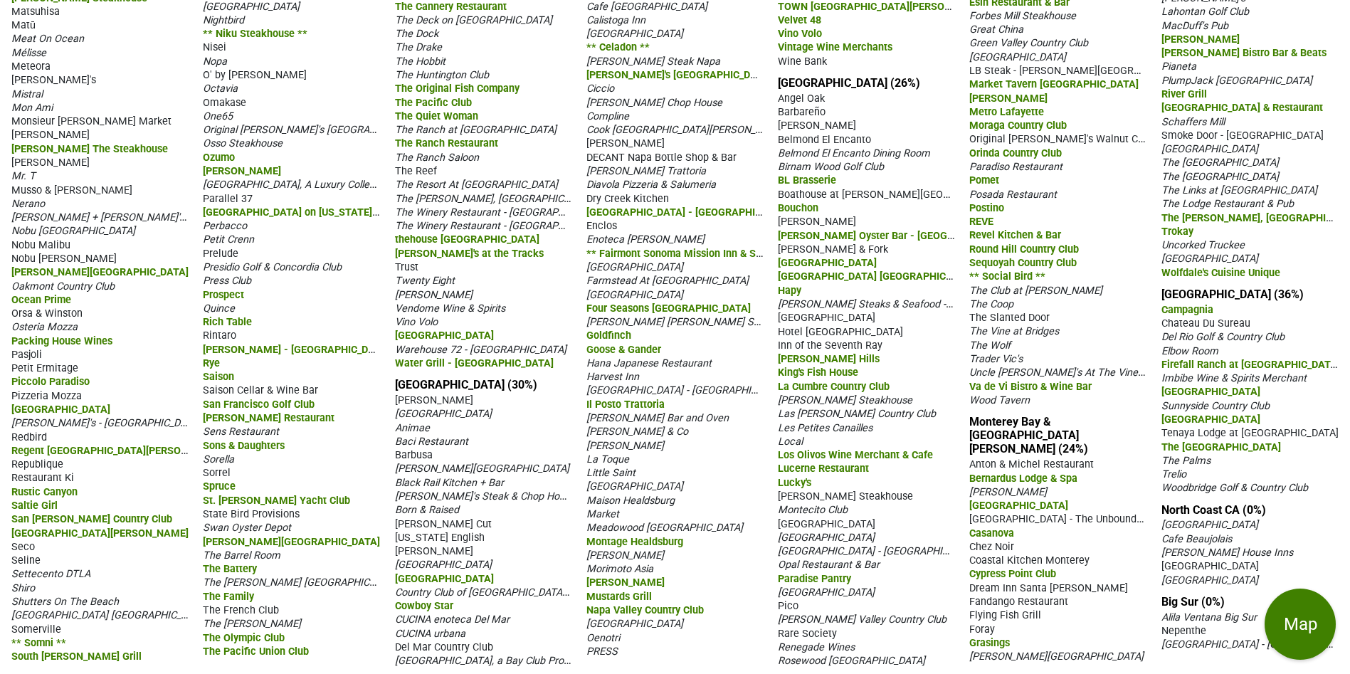
drag, startPoint x: 1320, startPoint y: 291, endPoint x: 1158, endPoint y: 292, distance: 161.5
drag, startPoint x: 1303, startPoint y: 289, endPoint x: 1155, endPoint y: 300, distance: 148.4
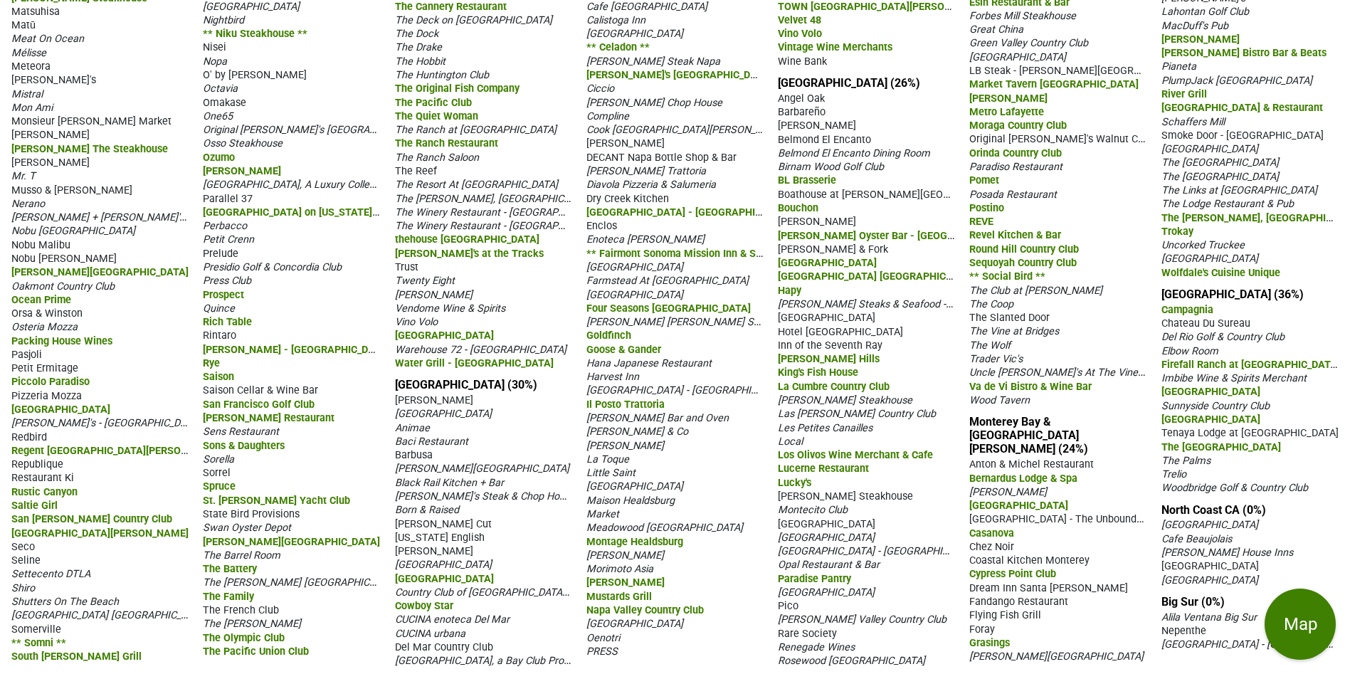
drag, startPoint x: 1273, startPoint y: 506, endPoint x: 1155, endPoint y: 507, distance: 117.4
drag, startPoint x: 1230, startPoint y: 600, endPoint x: 1163, endPoint y: 603, distance: 66.9
click at [1163, 603] on h3 "Big Sur (0%)" at bounding box center [1249, 602] width 177 height 14
